Goal: Information Seeking & Learning: Learn about a topic

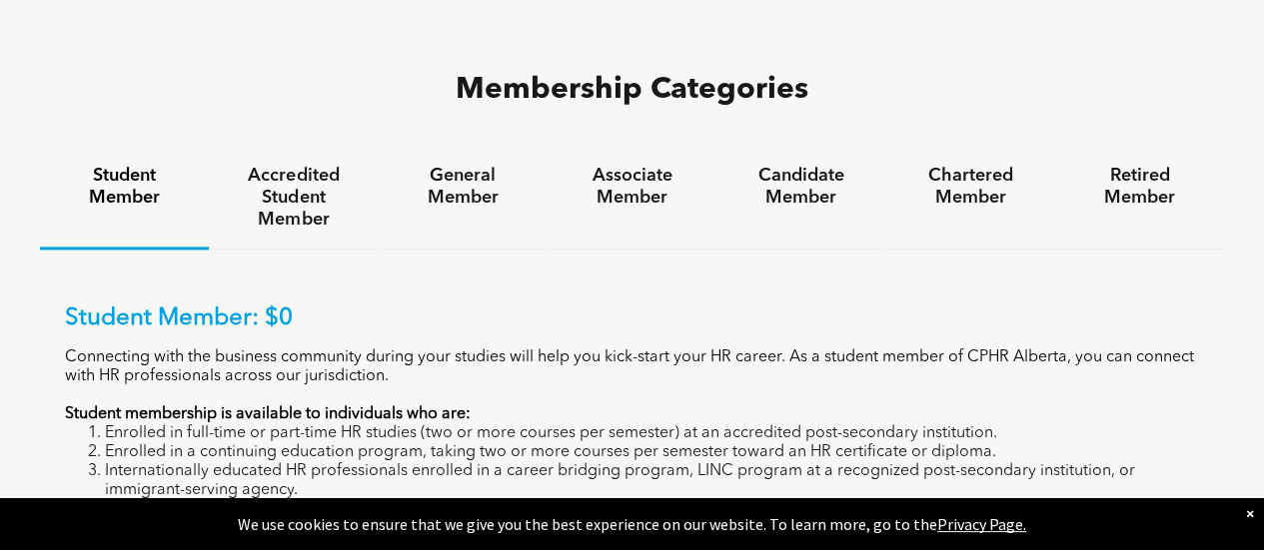
scroll to position [1266, 0]
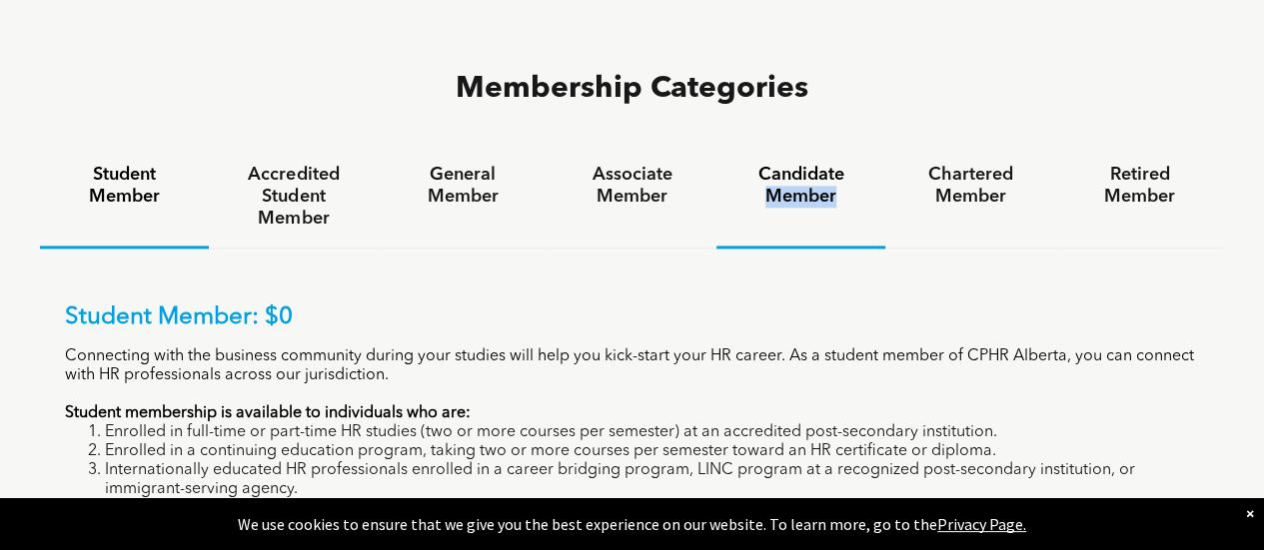
click at [821, 164] on h4 "Candidate Member" at bounding box center [800, 186] width 133 height 44
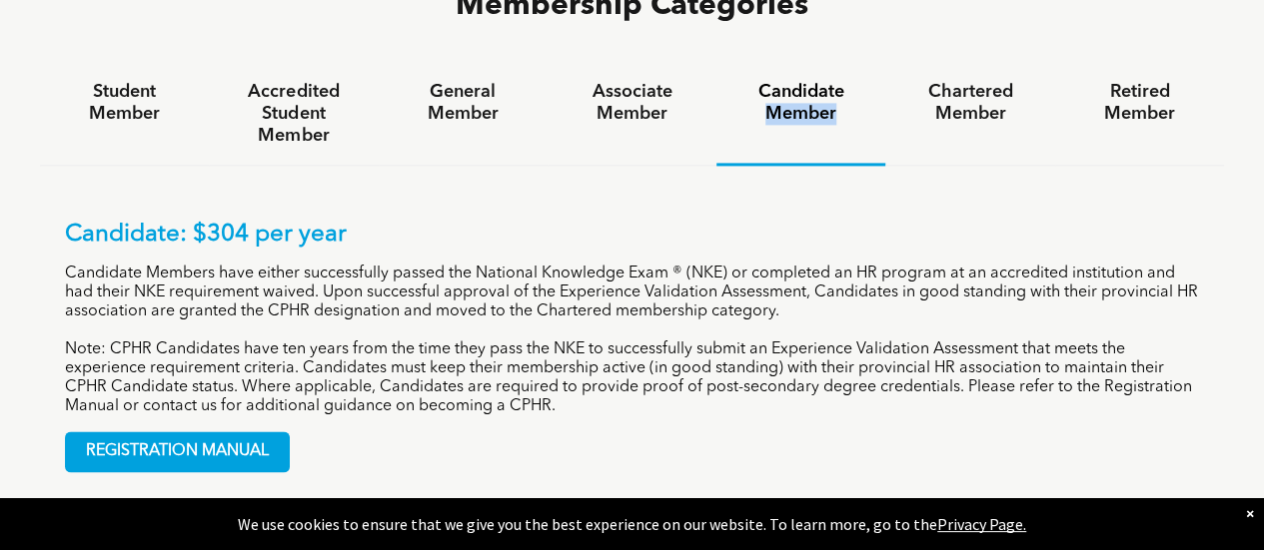
scroll to position [1350, 0]
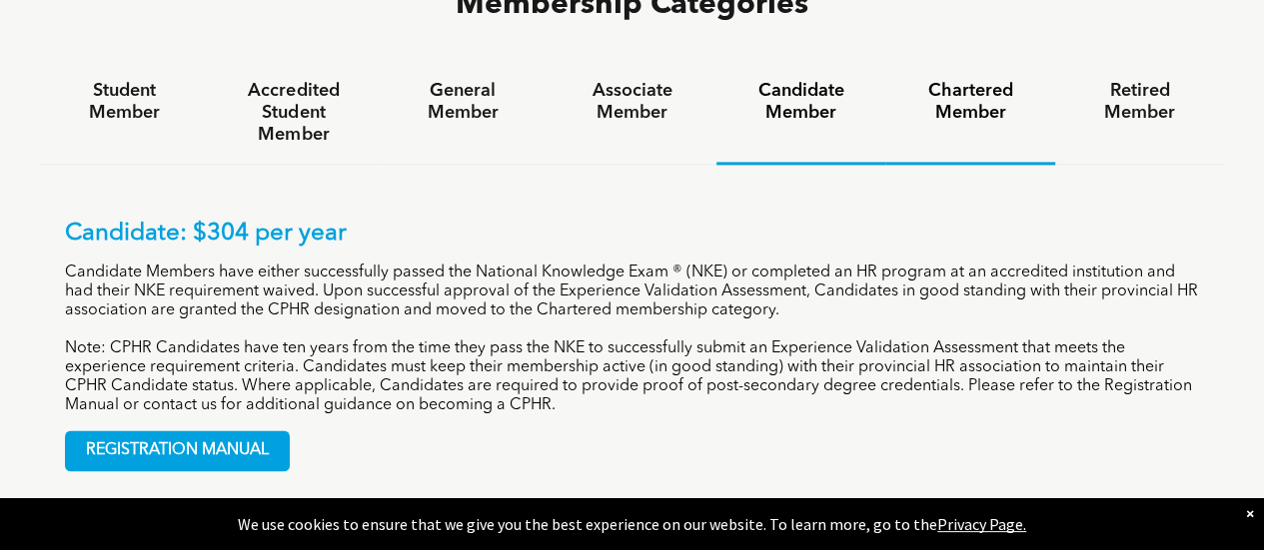
click at [971, 62] on div "Chartered Member" at bounding box center [969, 113] width 169 height 103
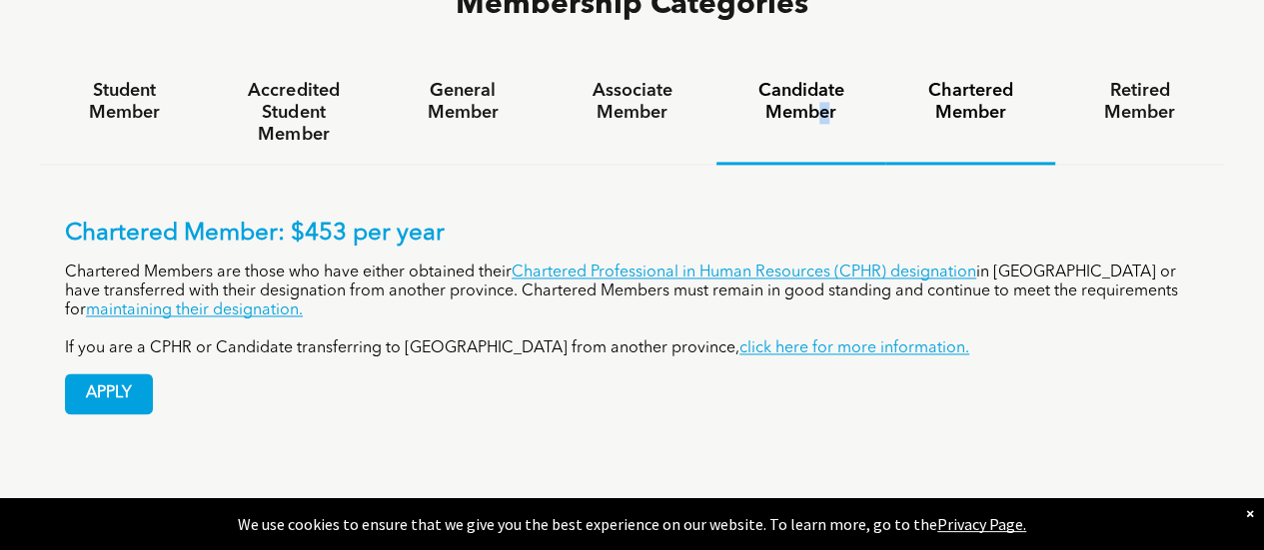
click at [823, 80] on h4 "Candidate Member" at bounding box center [800, 102] width 133 height 44
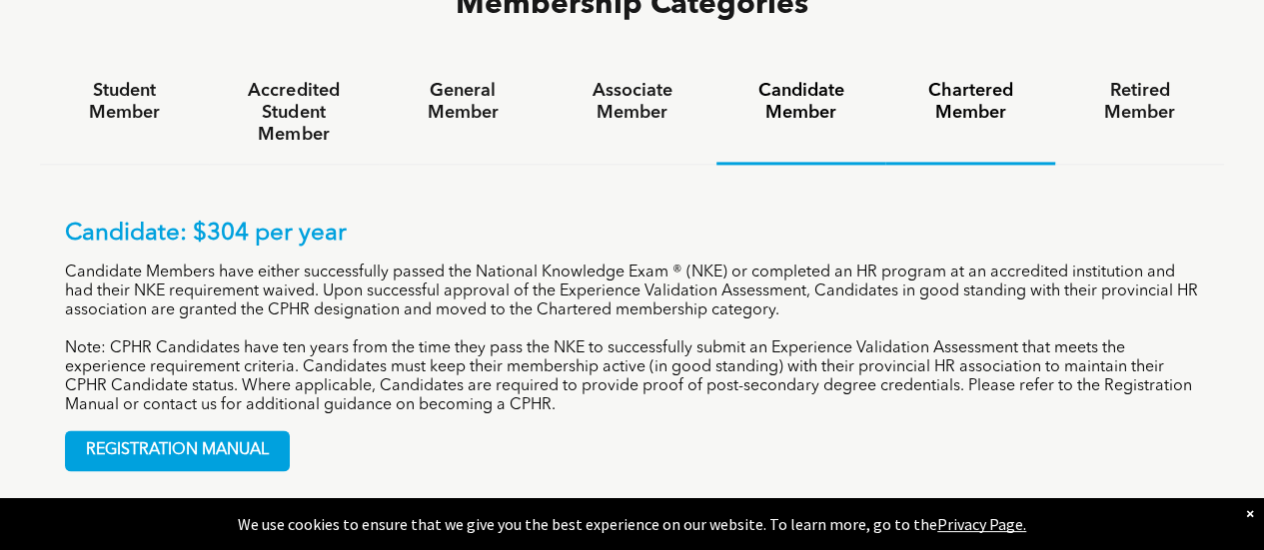
click at [947, 62] on div "Chartered Member" at bounding box center [969, 113] width 169 height 103
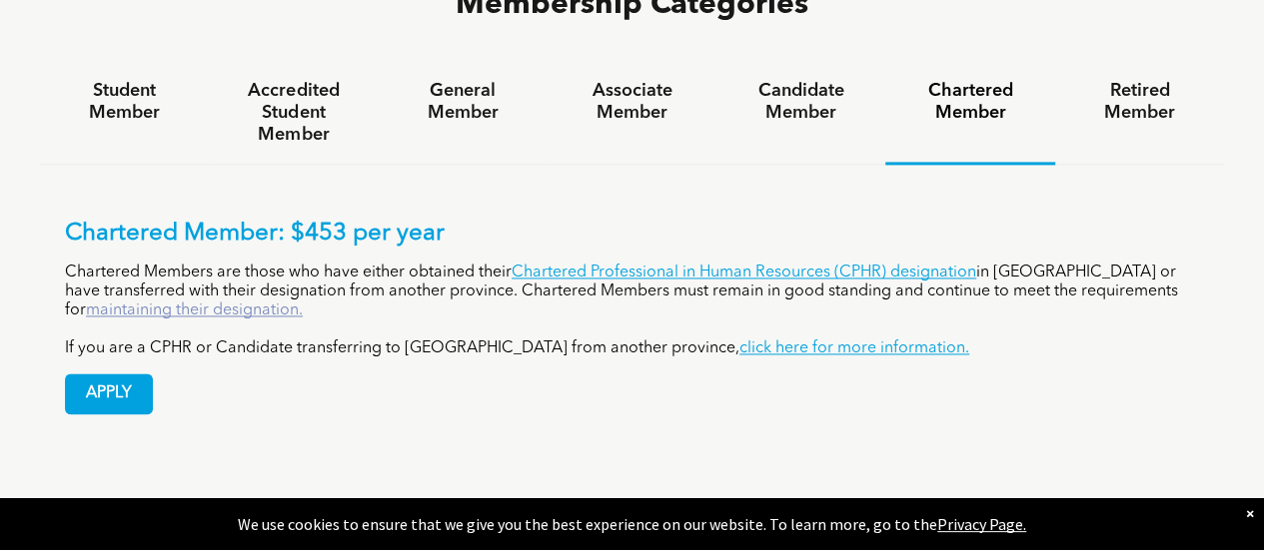
click at [303, 303] on link "maintaining their designation." at bounding box center [194, 311] width 217 height 16
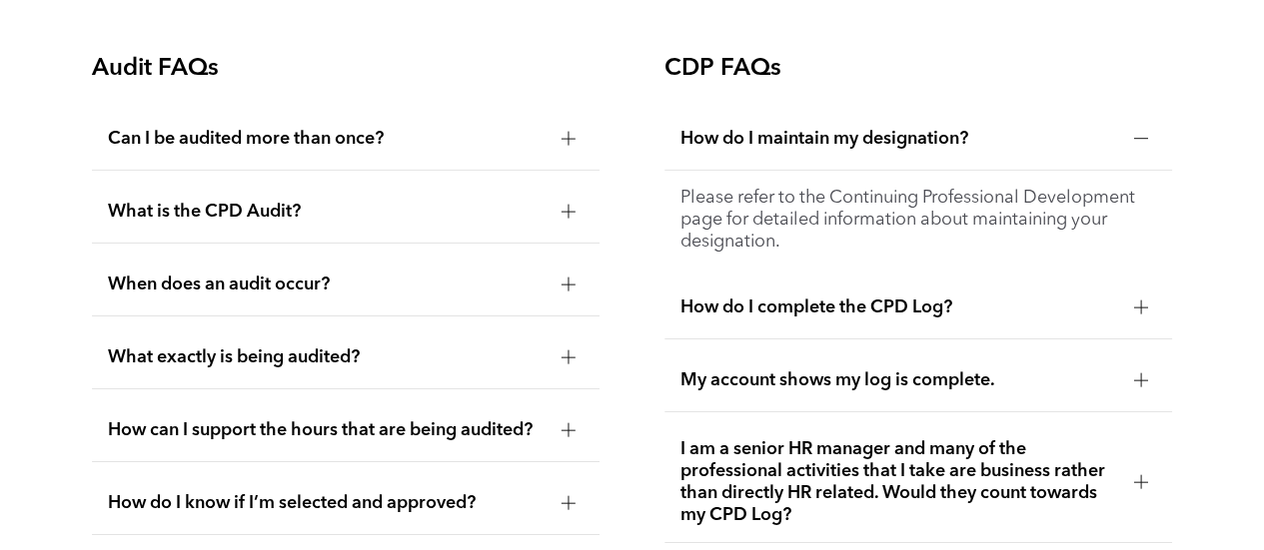
scroll to position [3218, 0]
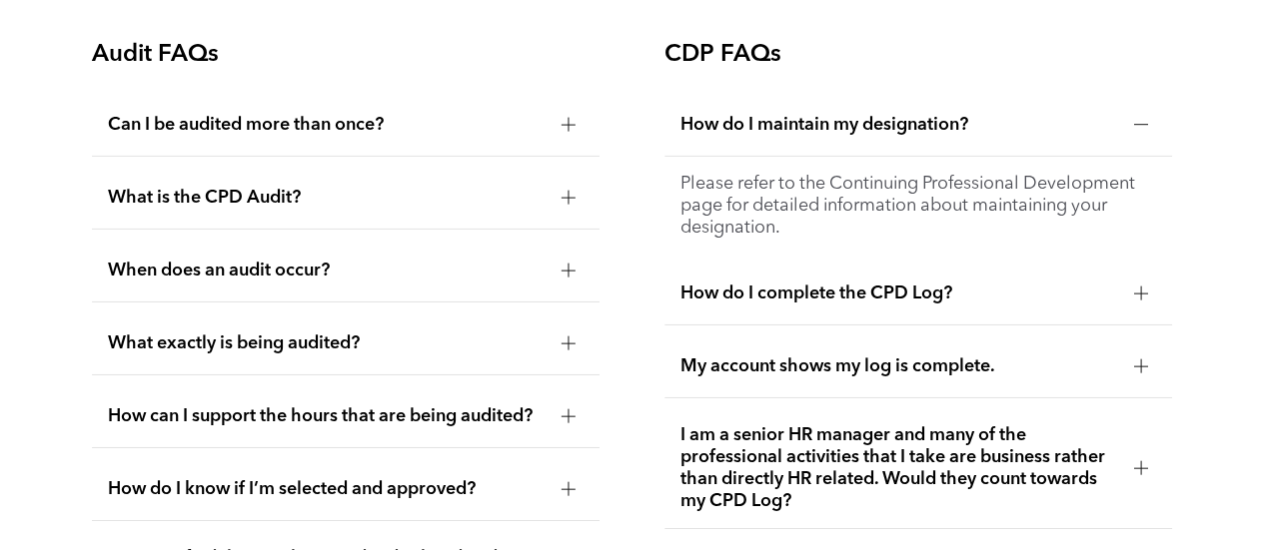
click at [1010, 284] on div "How do I complete the CPD Log?" at bounding box center [917, 294] width 507 height 63
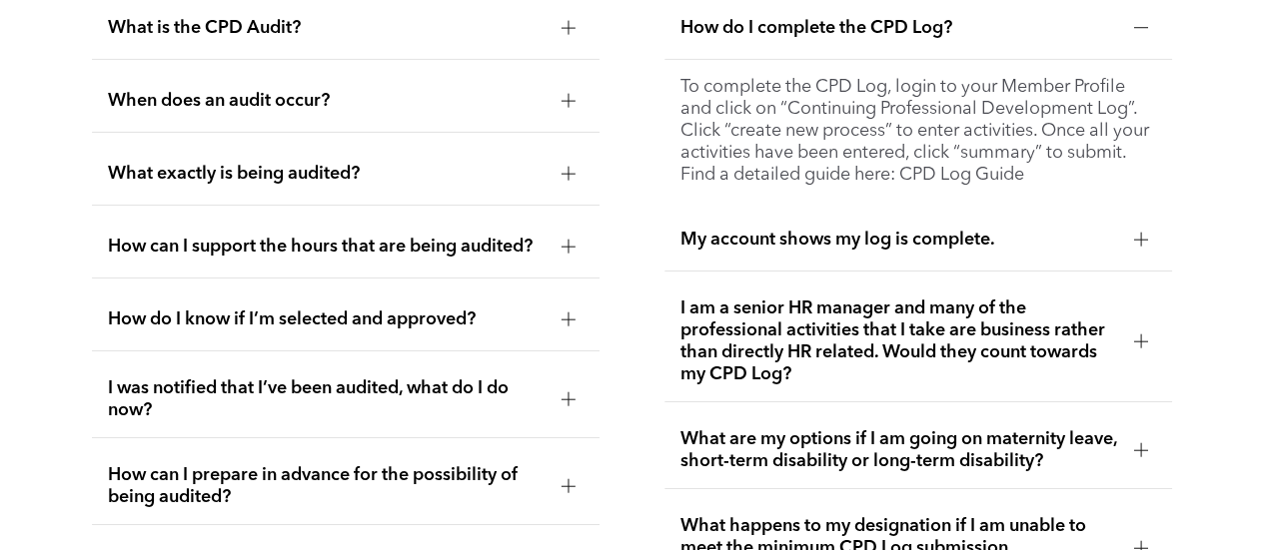
scroll to position [3390, 0]
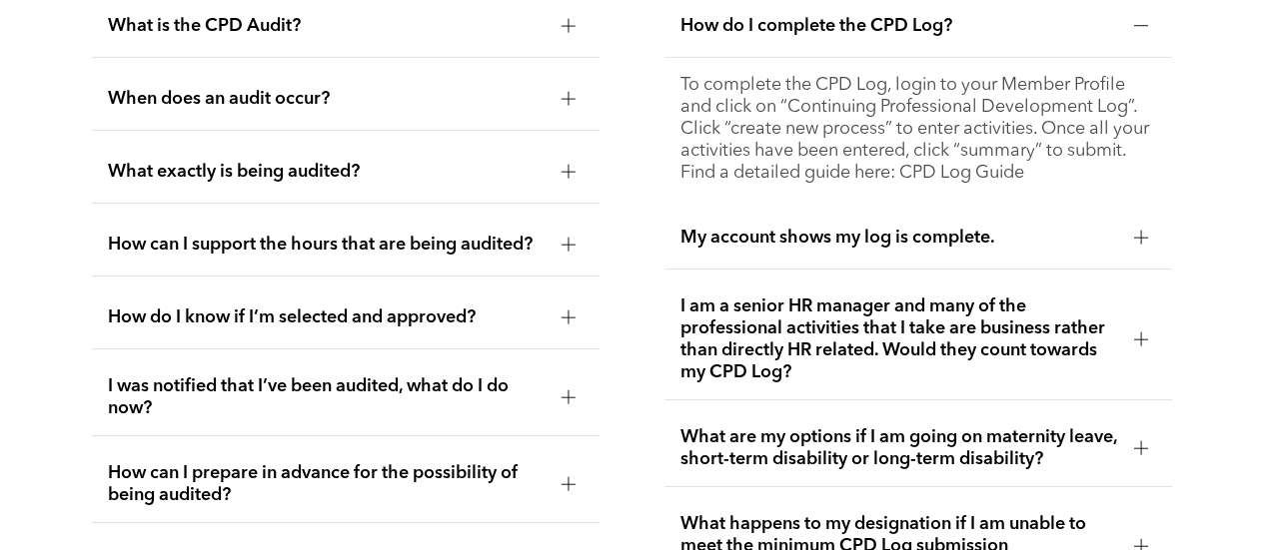
click at [1031, 237] on span "My account shows my log is complete." at bounding box center [899, 238] width 438 height 22
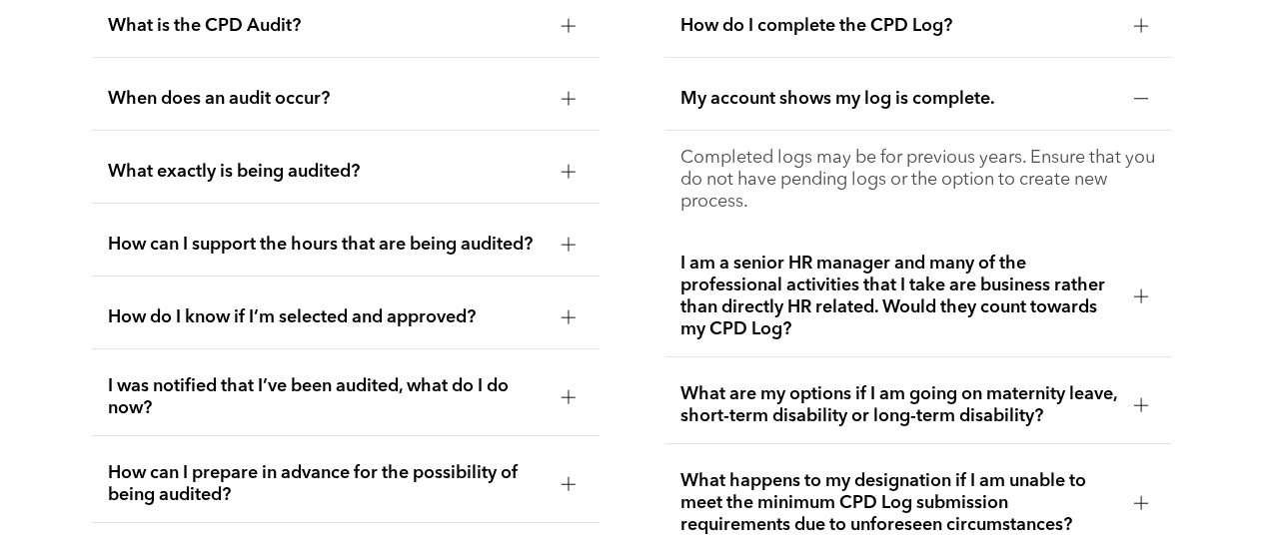
click at [1079, 33] on span "How do I complete the CPD Log?" at bounding box center [899, 26] width 438 height 22
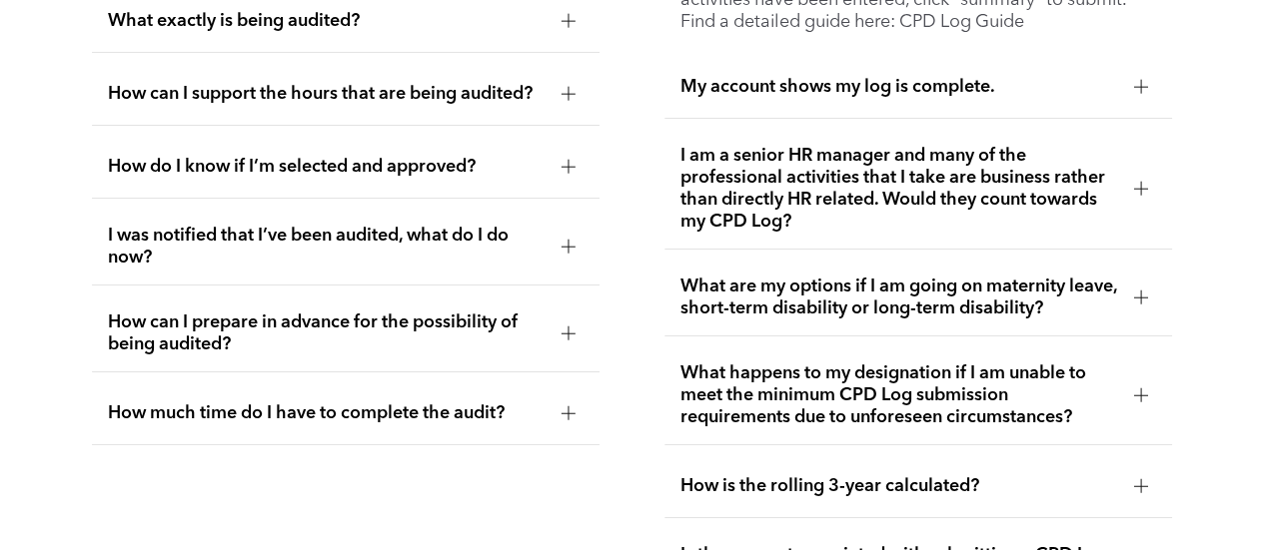
scroll to position [3544, 0]
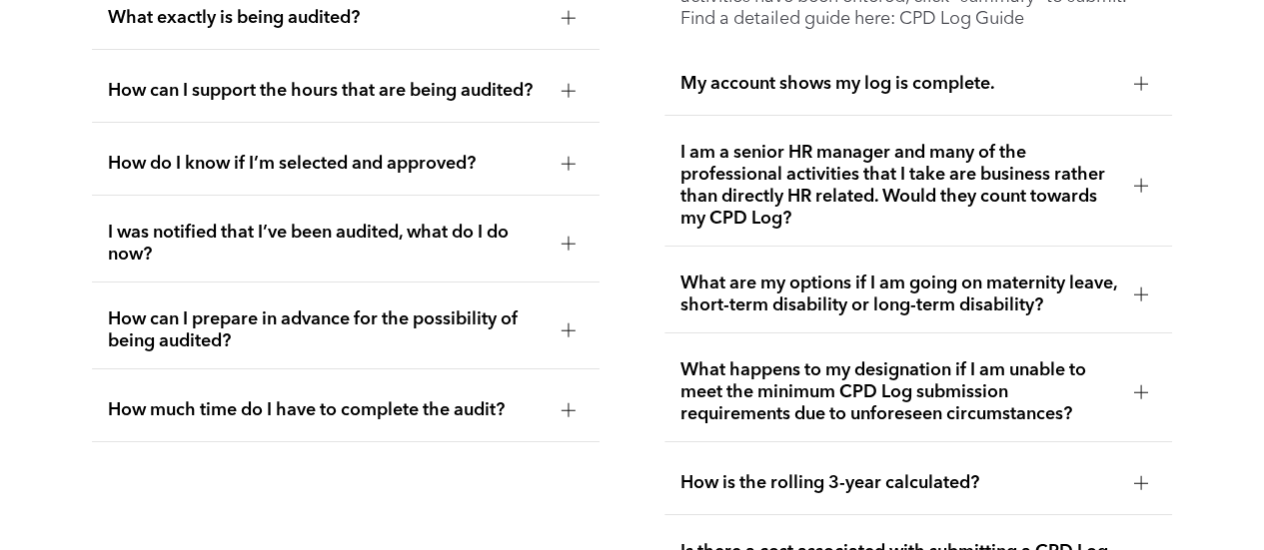
click at [1116, 182] on span "I am a senior HR manager and many of the professional activities that I take ar…" at bounding box center [899, 186] width 438 height 88
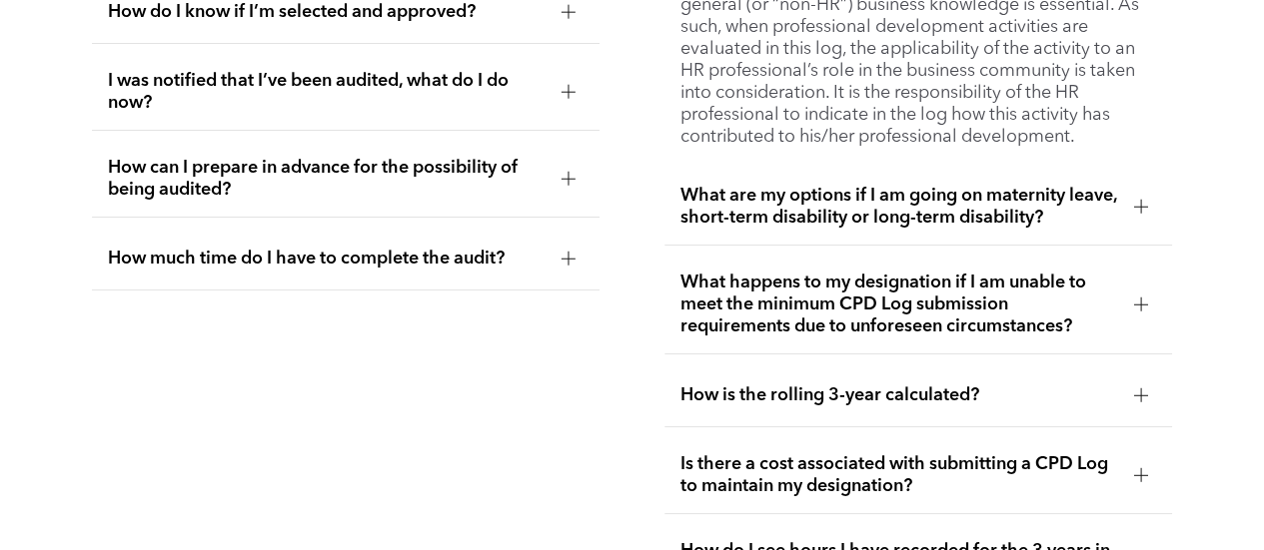
scroll to position [3698, 0]
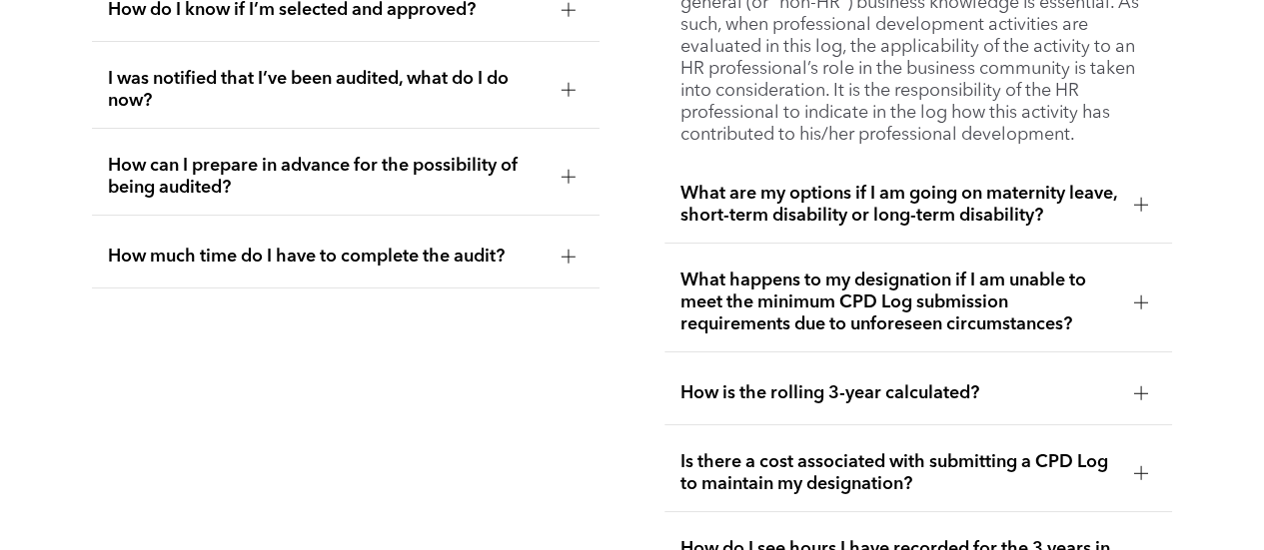
click at [1015, 217] on span "What are my options if I am going on maternity leave, short-term disability or …" at bounding box center [899, 205] width 438 height 44
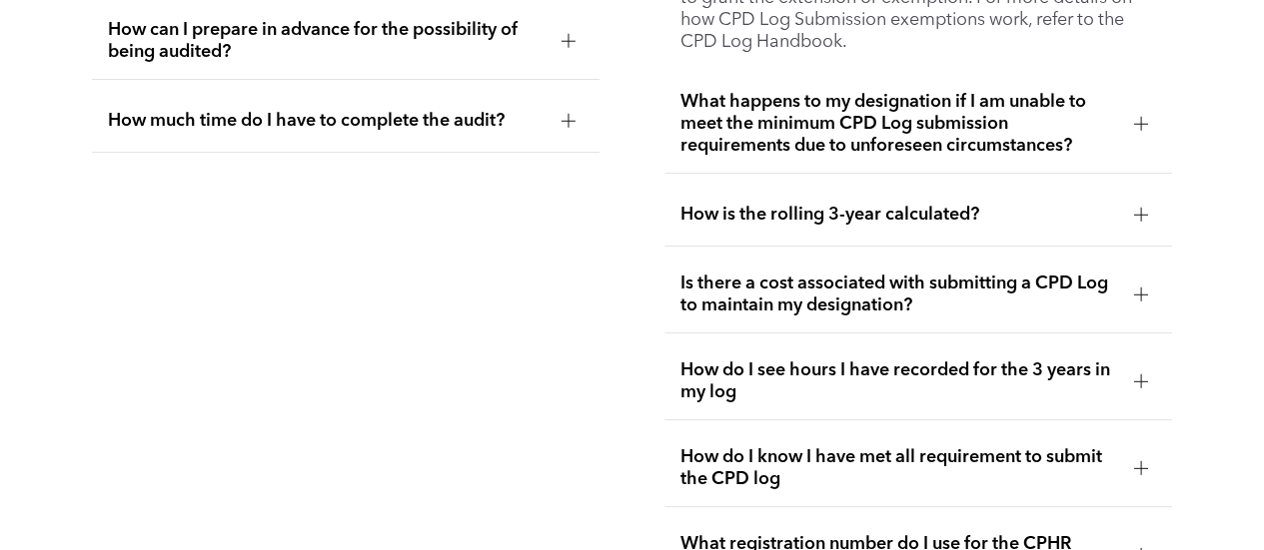
scroll to position [3835, 0]
click at [999, 135] on span "What happens to my designation if I am unable to meet the minimum CPD Log submi…" at bounding box center [899, 123] width 438 height 66
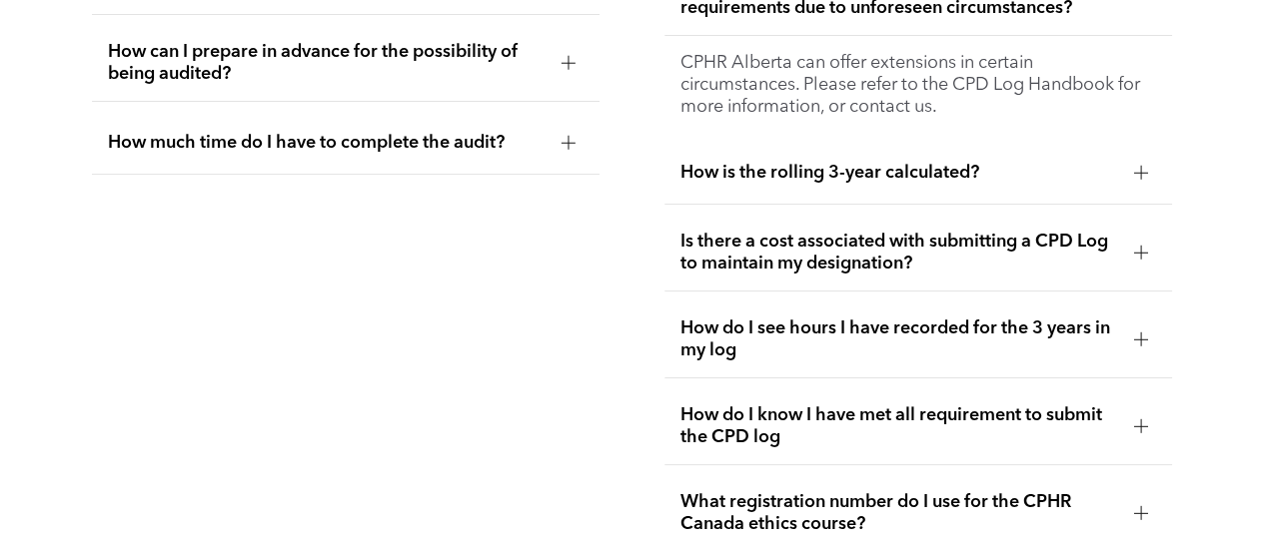
scroll to position [3813, 0]
click at [1017, 192] on div "How is the rolling 3-year calculated?" at bounding box center [917, 172] width 507 height 63
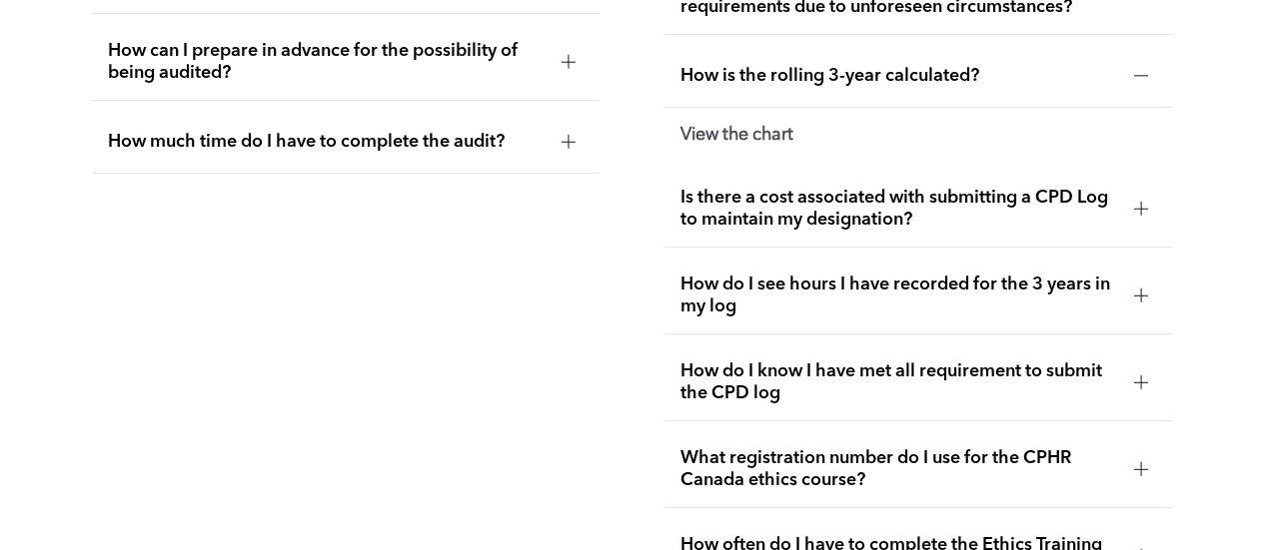
click at [952, 221] on span "Is there a cost associated with submitting a CPD Log to maintain my designation?" at bounding box center [899, 209] width 438 height 44
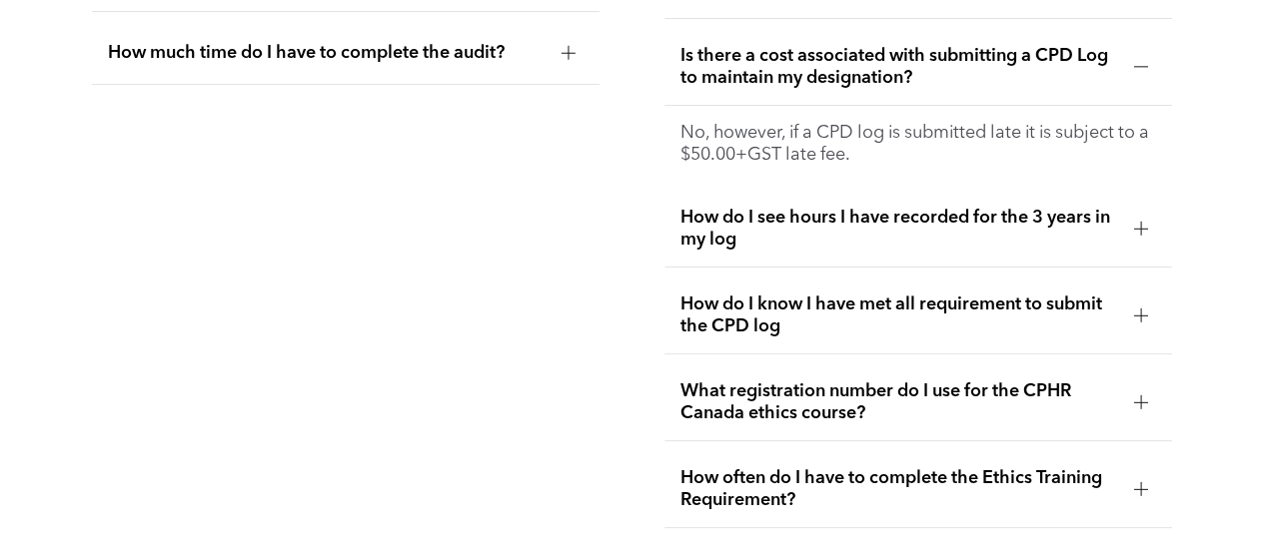
scroll to position [3903, 0]
click at [891, 235] on span "How do I see hours I have recorded for the 3 years in my log" at bounding box center [899, 228] width 438 height 44
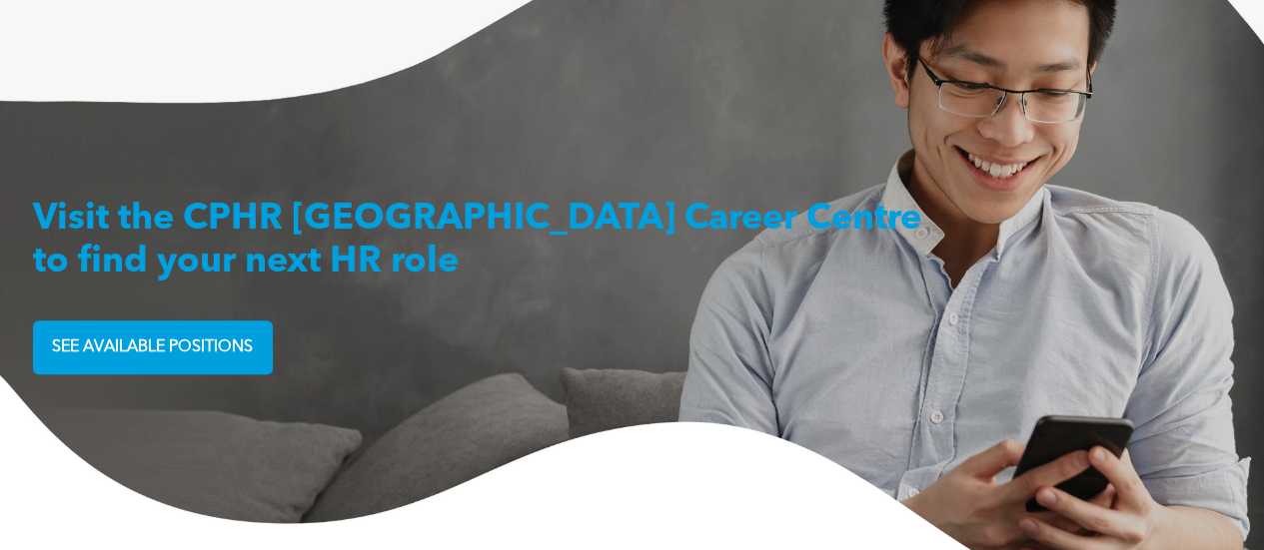
scroll to position [4791, 0]
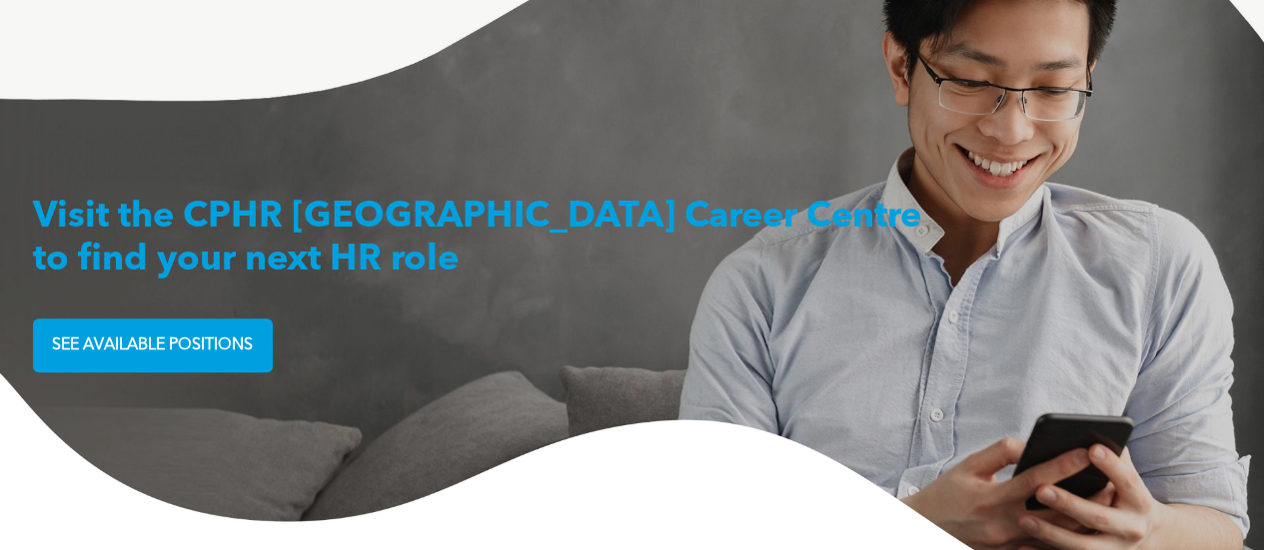
click at [214, 359] on span "SEE AVAILABLE POSITIONS" at bounding box center [152, 346] width 215 height 39
